Goal: Task Accomplishment & Management: Use online tool/utility

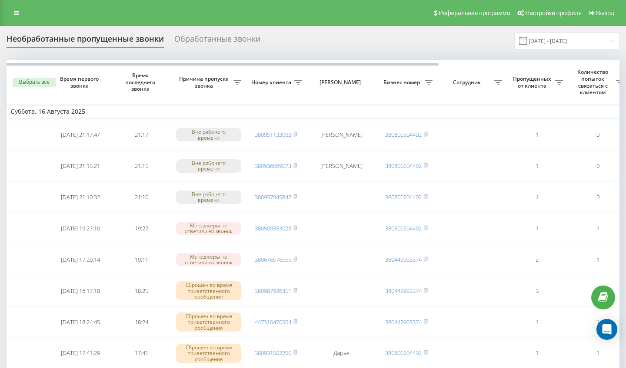
click at [217, 48] on div "Обработанные звонки" at bounding box center [217, 40] width 86 height 13
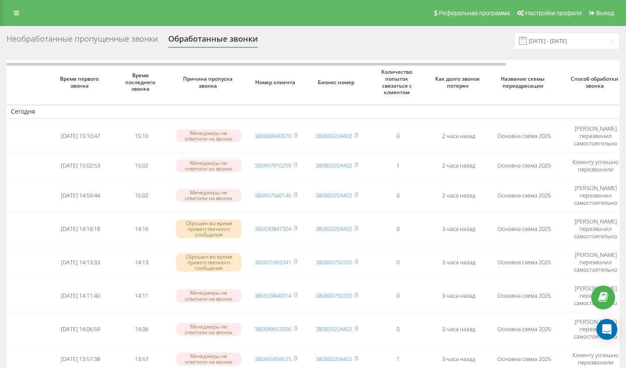
click at [89, 48] on div "Необработанные пропущенные звонки" at bounding box center [82, 40] width 151 height 13
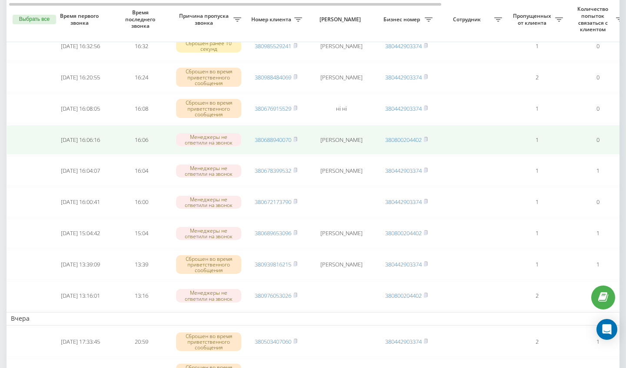
scroll to position [187, 0]
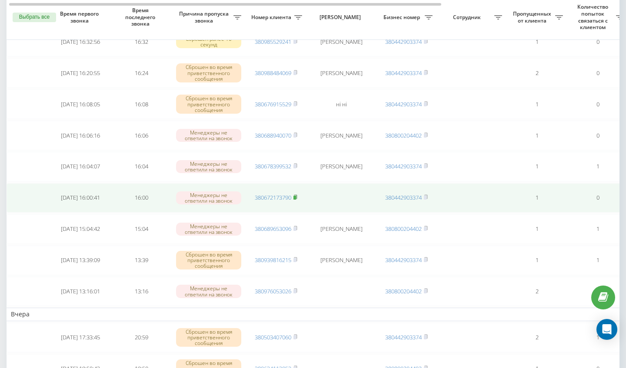
click at [296, 200] on rect at bounding box center [294, 198] width 3 height 4
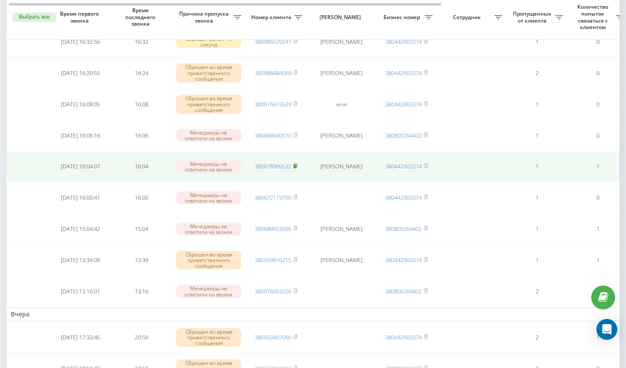
click at [296, 169] on rect at bounding box center [294, 167] width 3 height 4
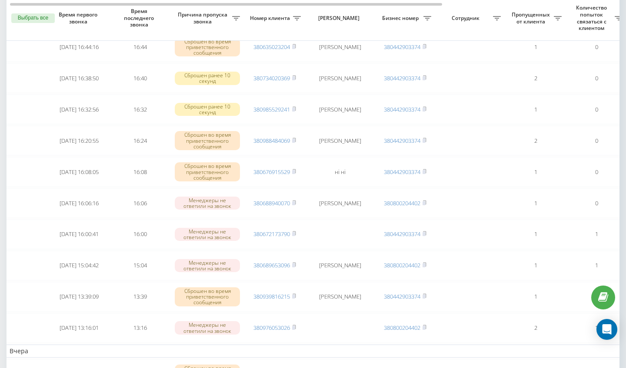
scroll to position [120, 0]
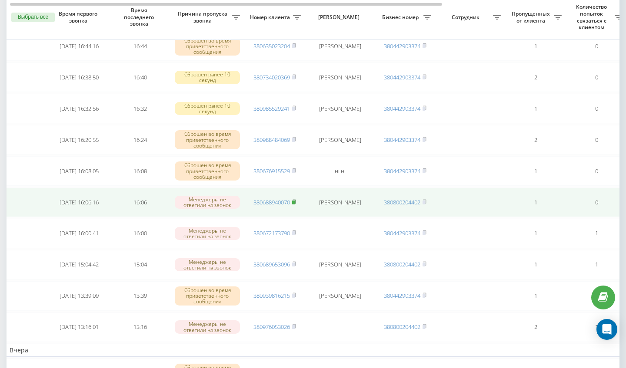
click at [295, 205] on rect at bounding box center [293, 203] width 3 height 4
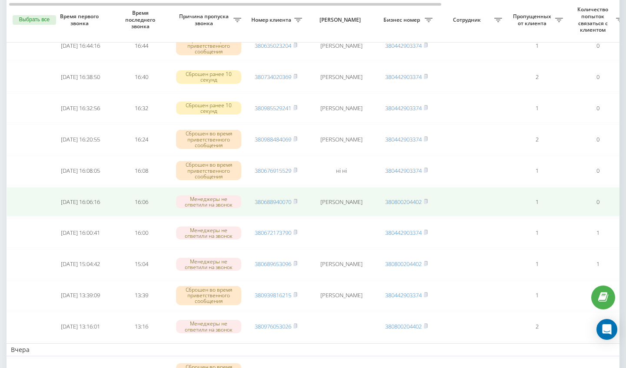
scroll to position [124, 0]
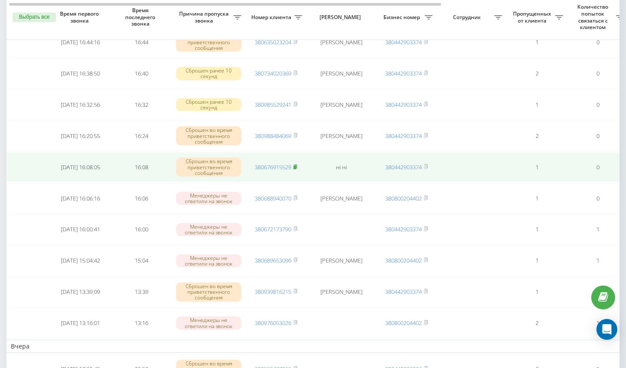
click at [296, 169] on rect at bounding box center [294, 168] width 3 height 4
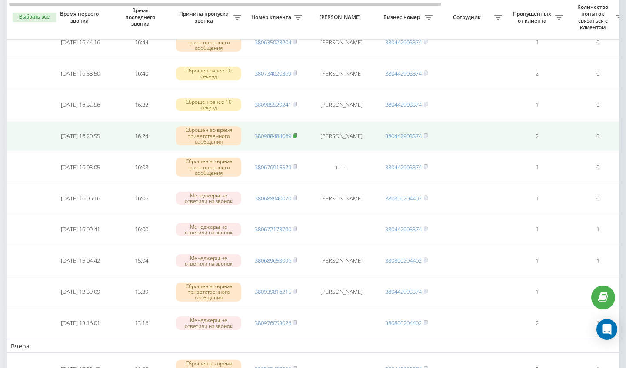
click at [297, 138] on icon at bounding box center [295, 135] width 4 height 5
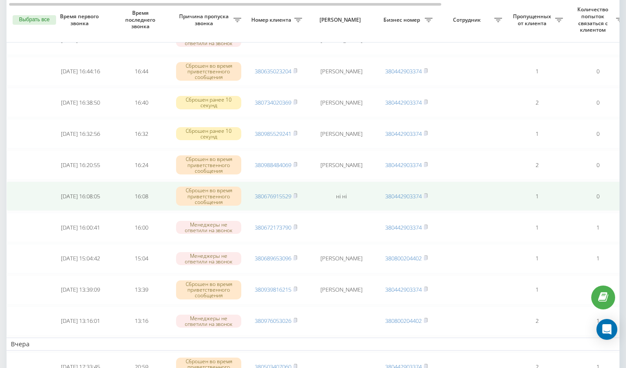
scroll to position [94, 0]
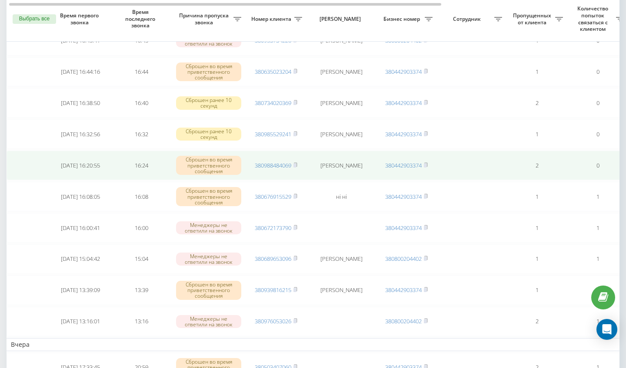
scroll to position [105, 0]
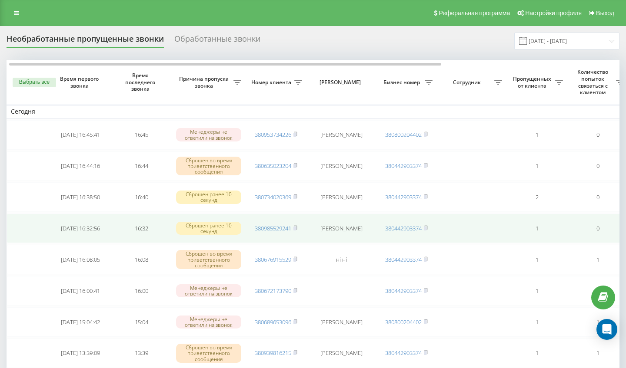
scroll to position [0, 2]
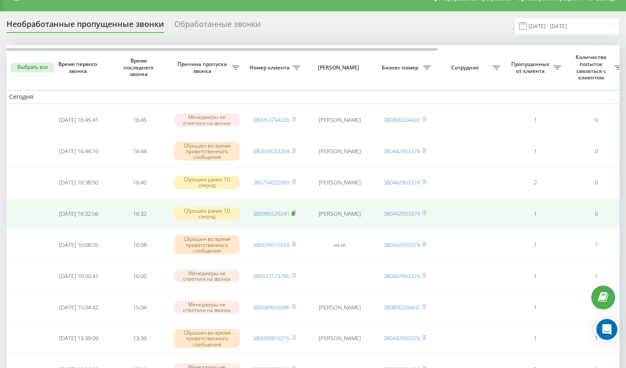
click at [294, 216] on rect at bounding box center [292, 214] width 3 height 4
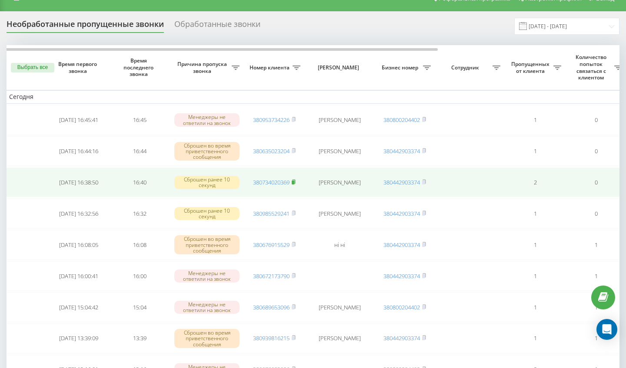
click at [294, 185] on rect at bounding box center [292, 183] width 3 height 4
